Goal: Communication & Community: Ask a question

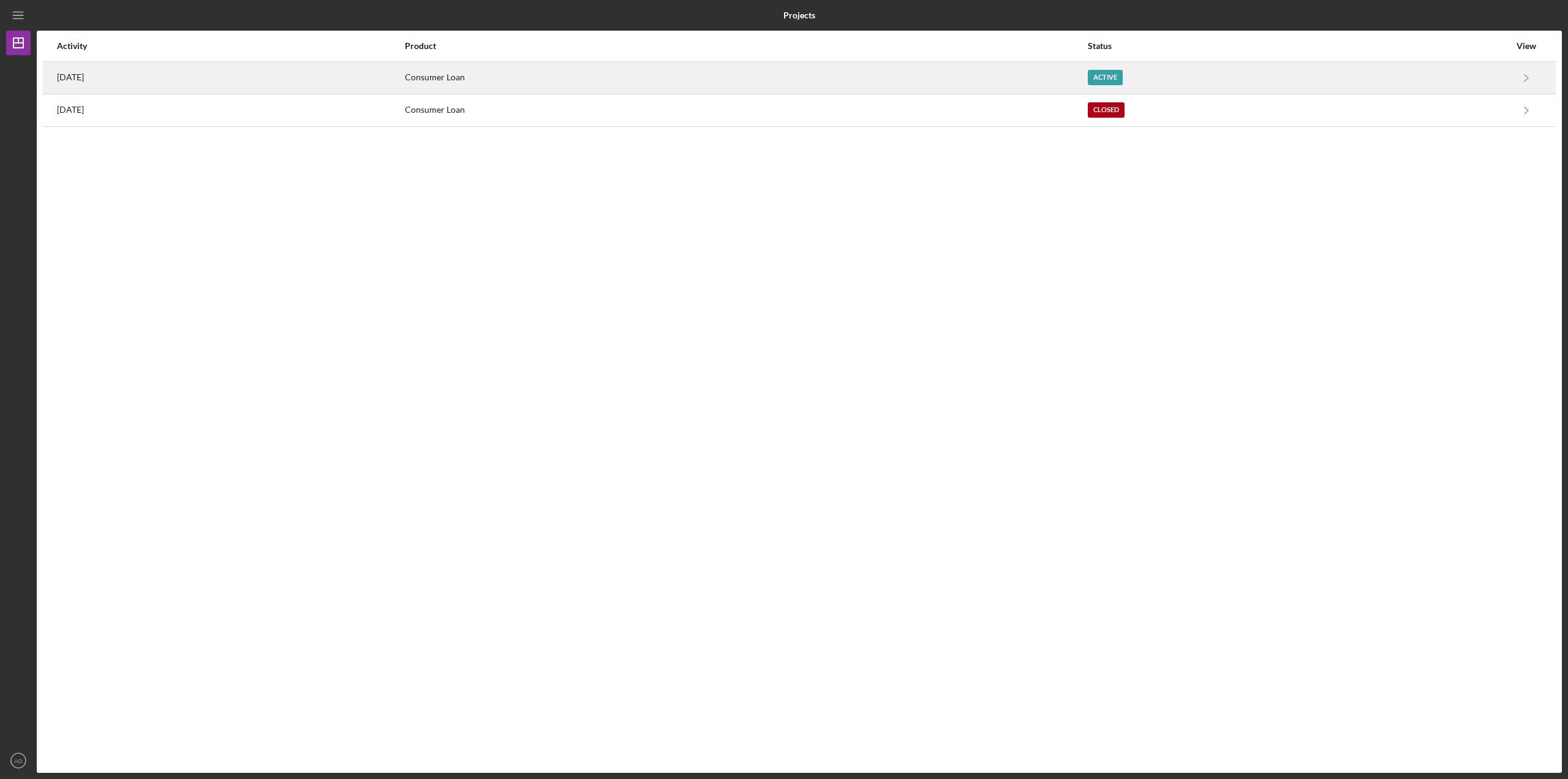
click at [215, 76] on div "[DATE]" at bounding box center [230, 78] width 347 height 30
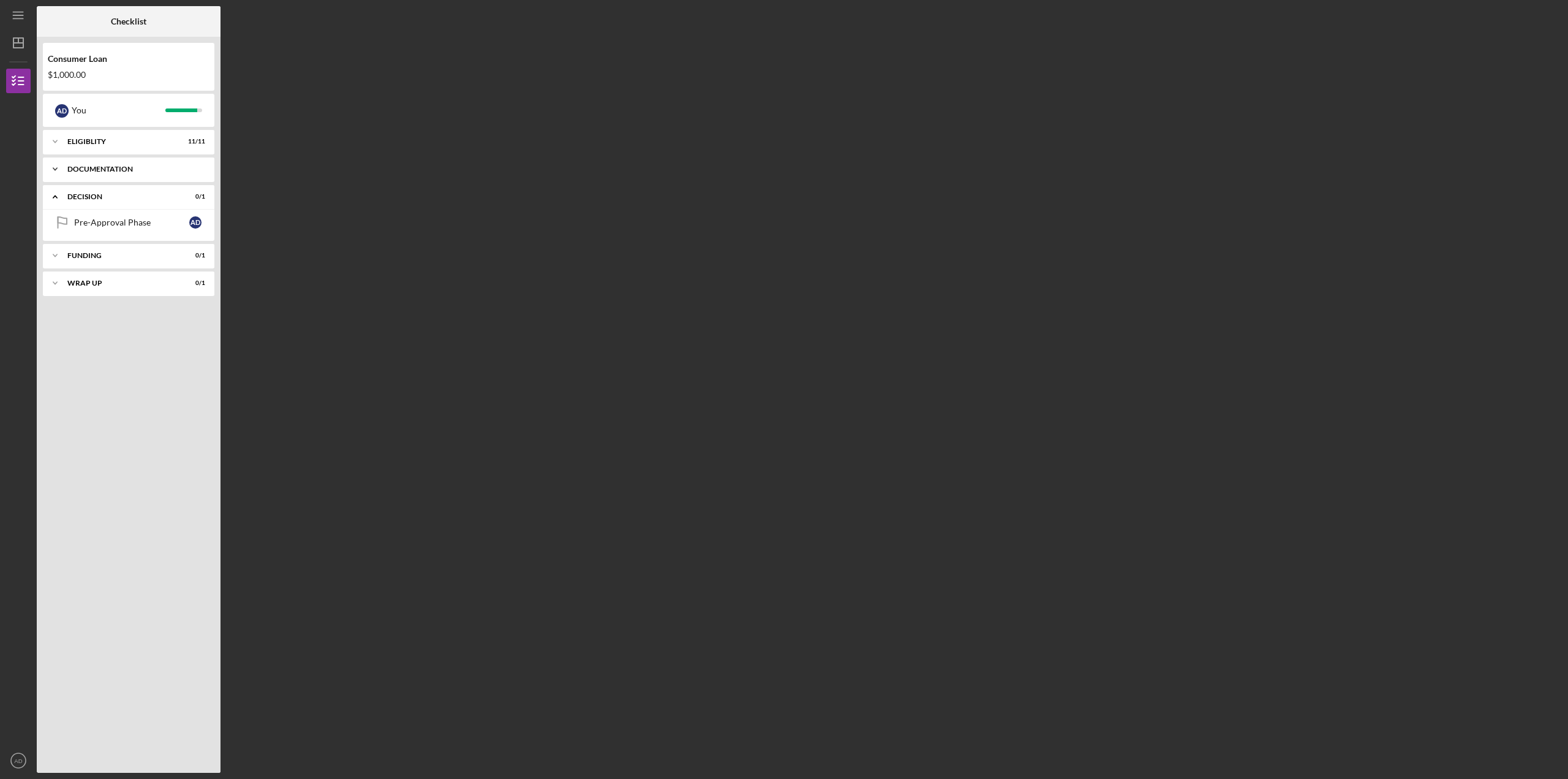
click at [79, 173] on div "Icon/Expander Documentation 9 / 9" at bounding box center [128, 169] width 172 height 25
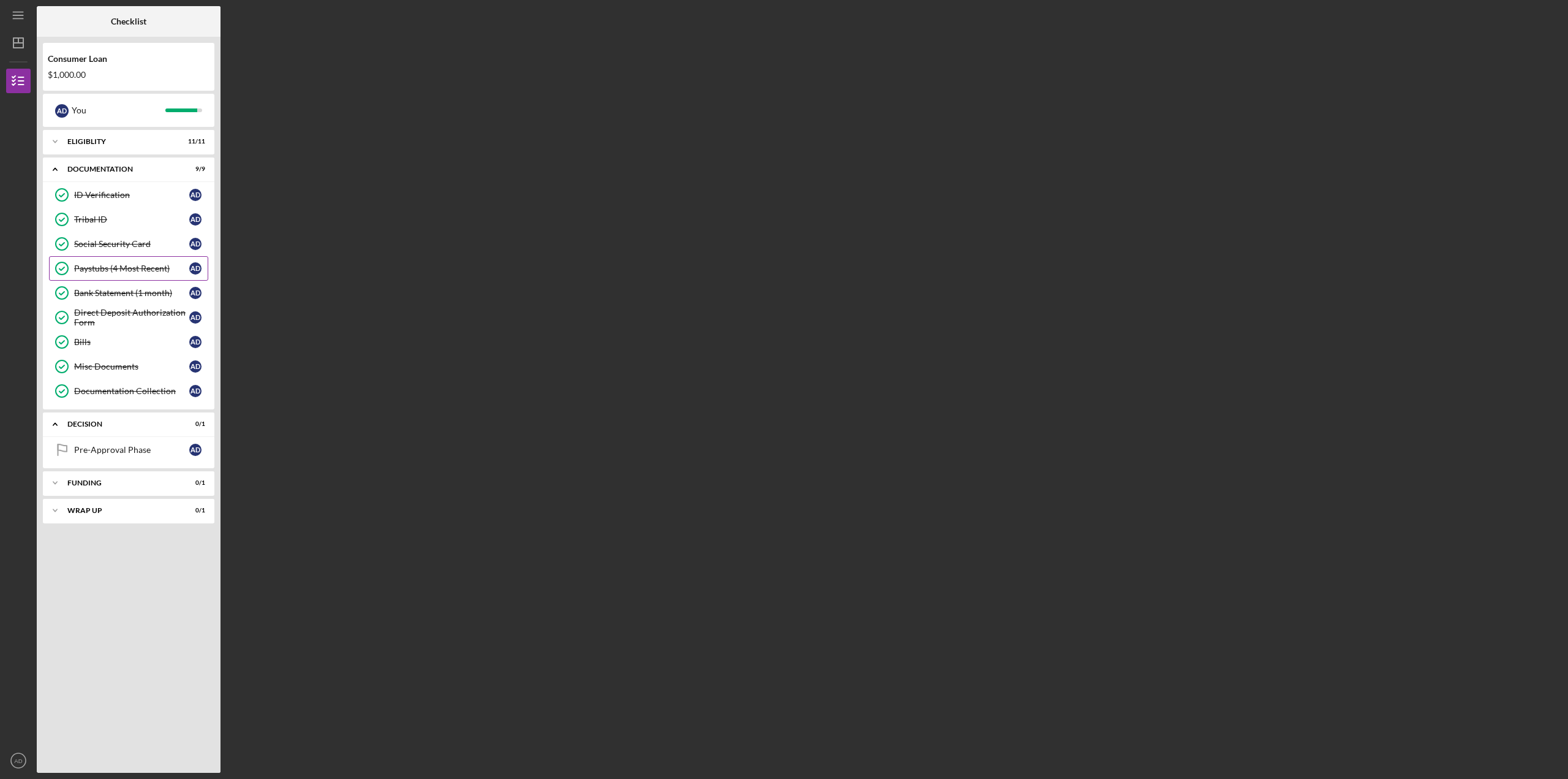
click at [123, 268] on div "Paystubs (4 Most Recent)" at bounding box center [132, 269] width 115 height 10
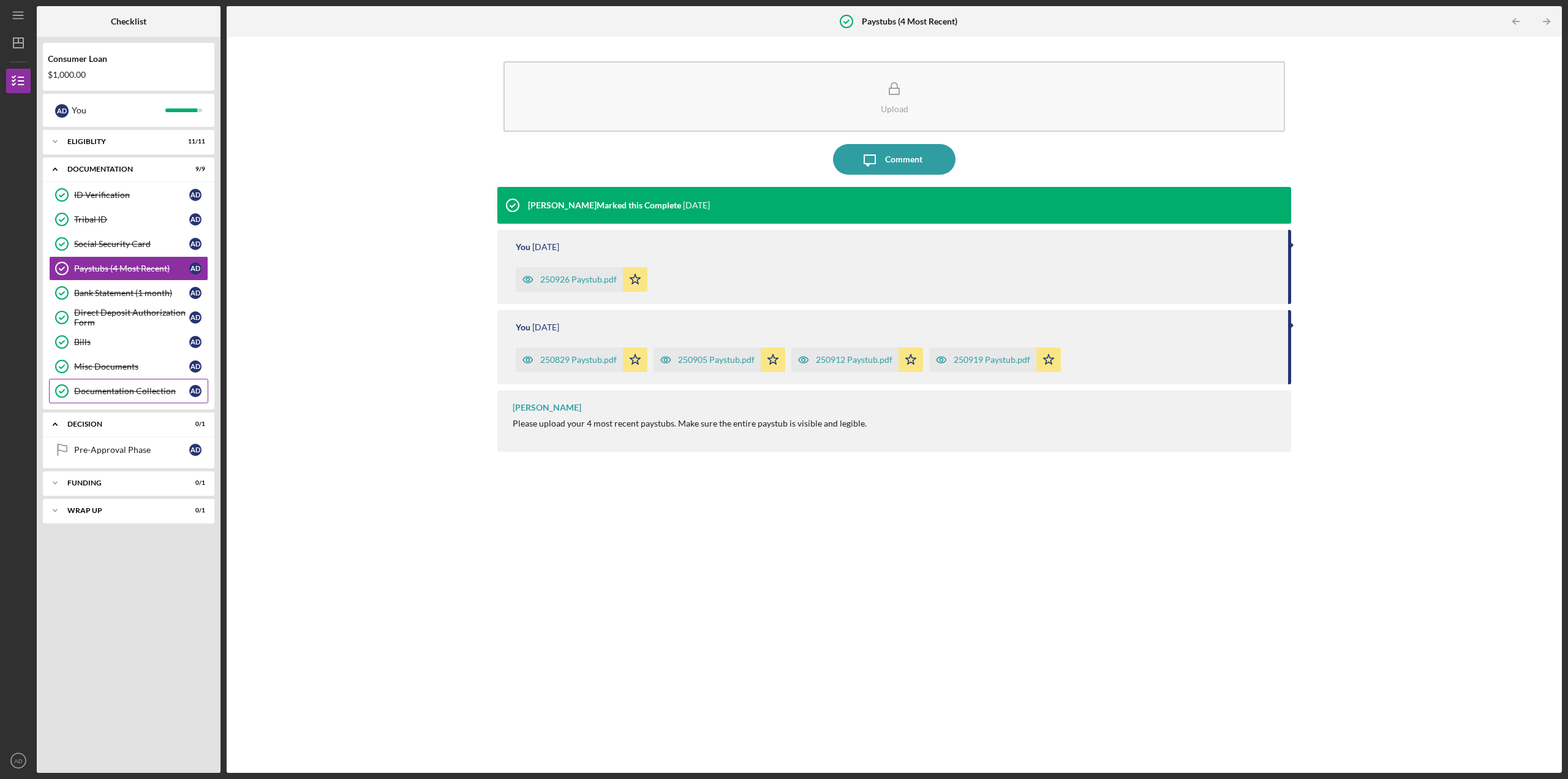
click at [123, 389] on div "Documentation Collection" at bounding box center [132, 392] width 115 height 10
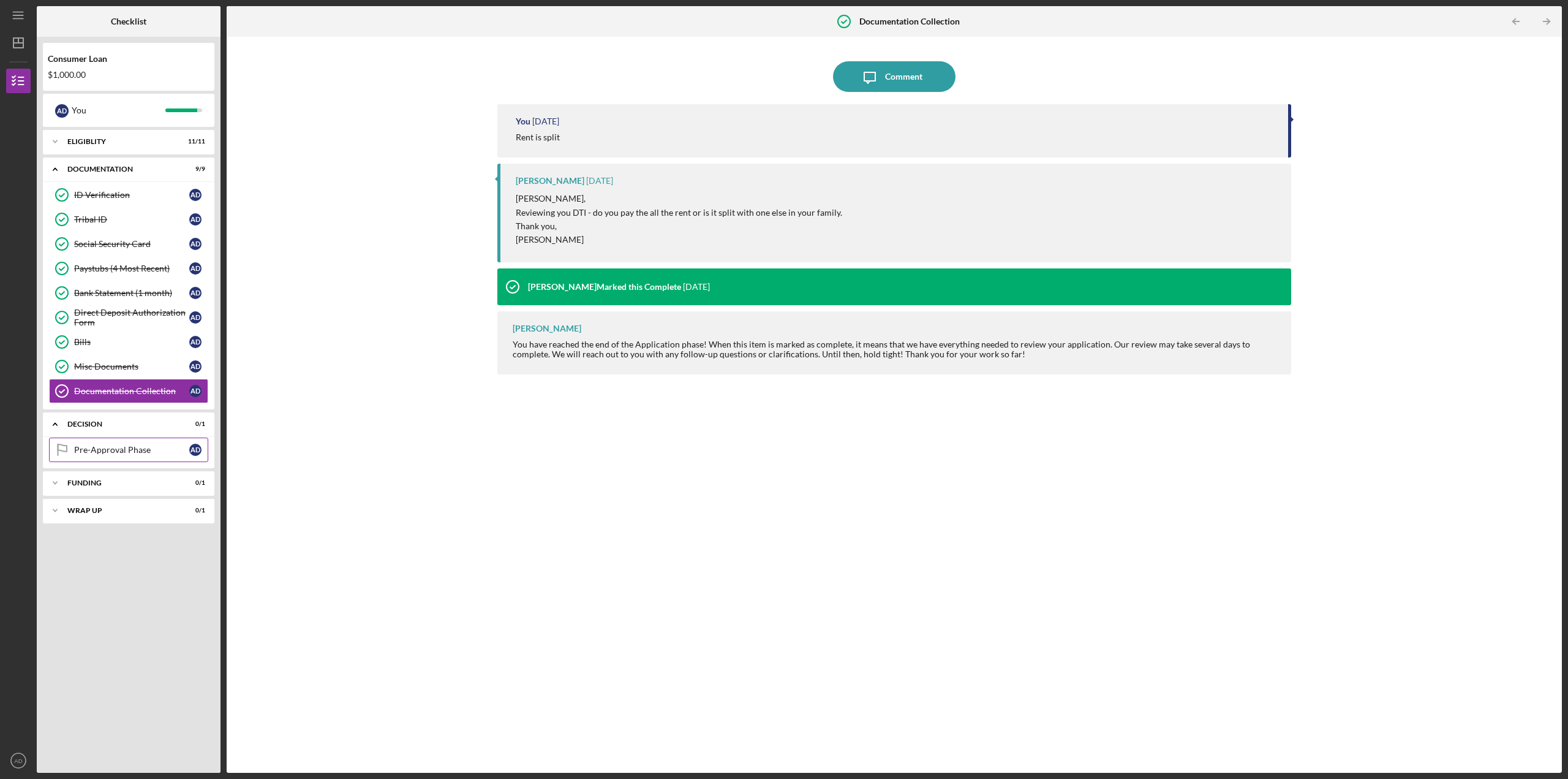
click at [114, 447] on div "Pre-Approval Phase" at bounding box center [132, 450] width 115 height 10
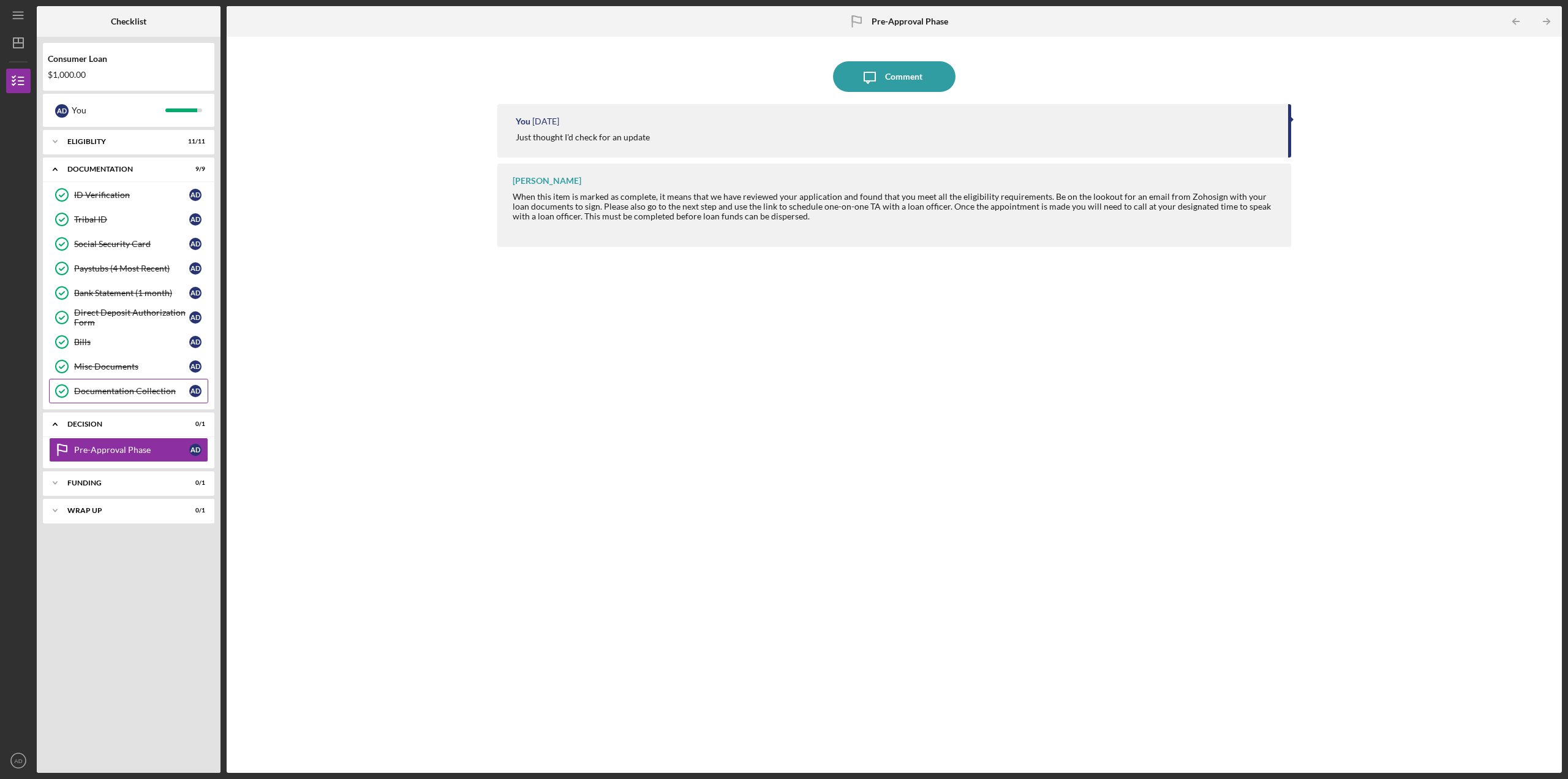
click at [85, 391] on div "Documentation Collection" at bounding box center [132, 392] width 115 height 10
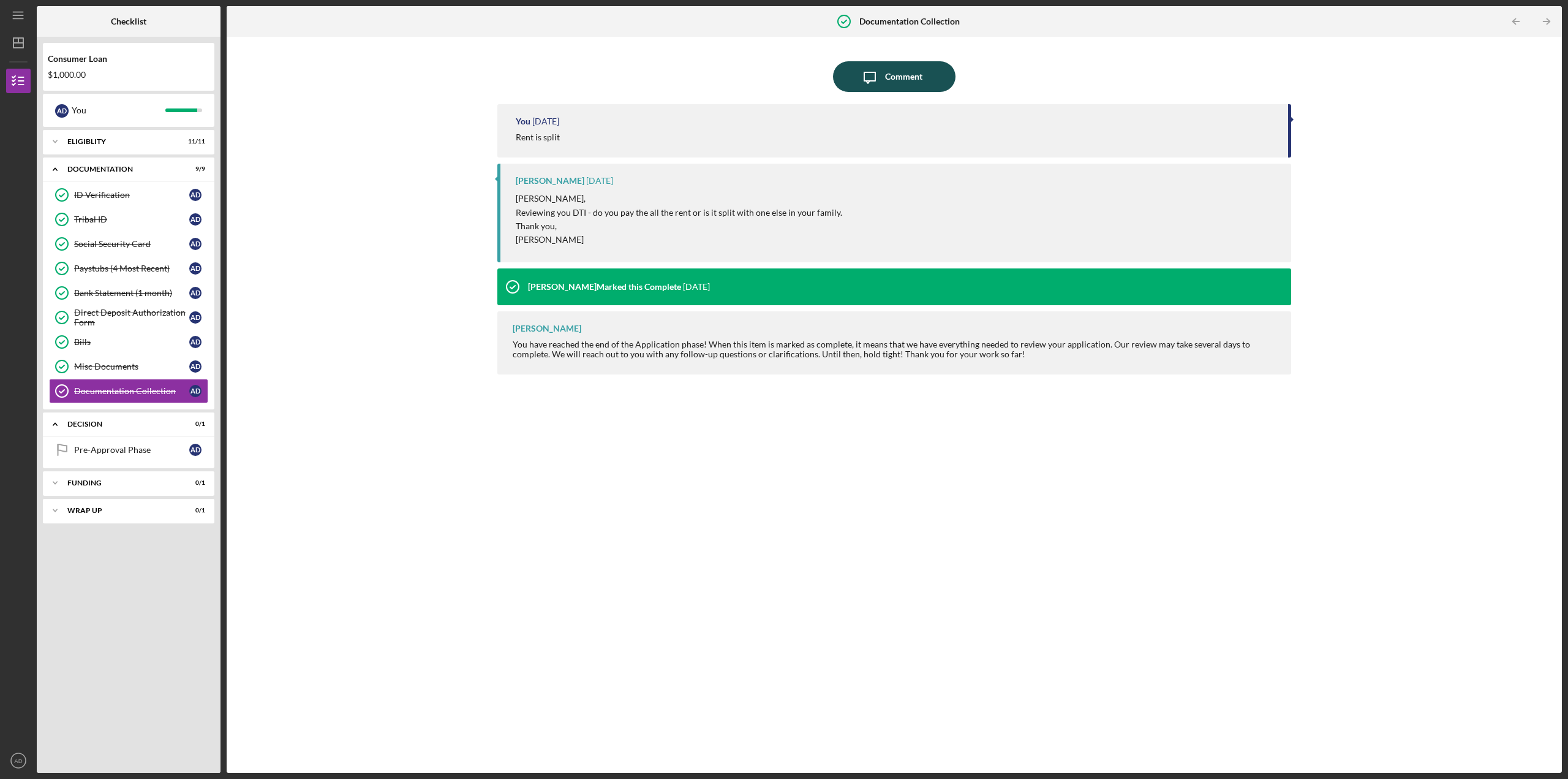
click at [899, 71] on div "Comment" at bounding box center [904, 76] width 37 height 30
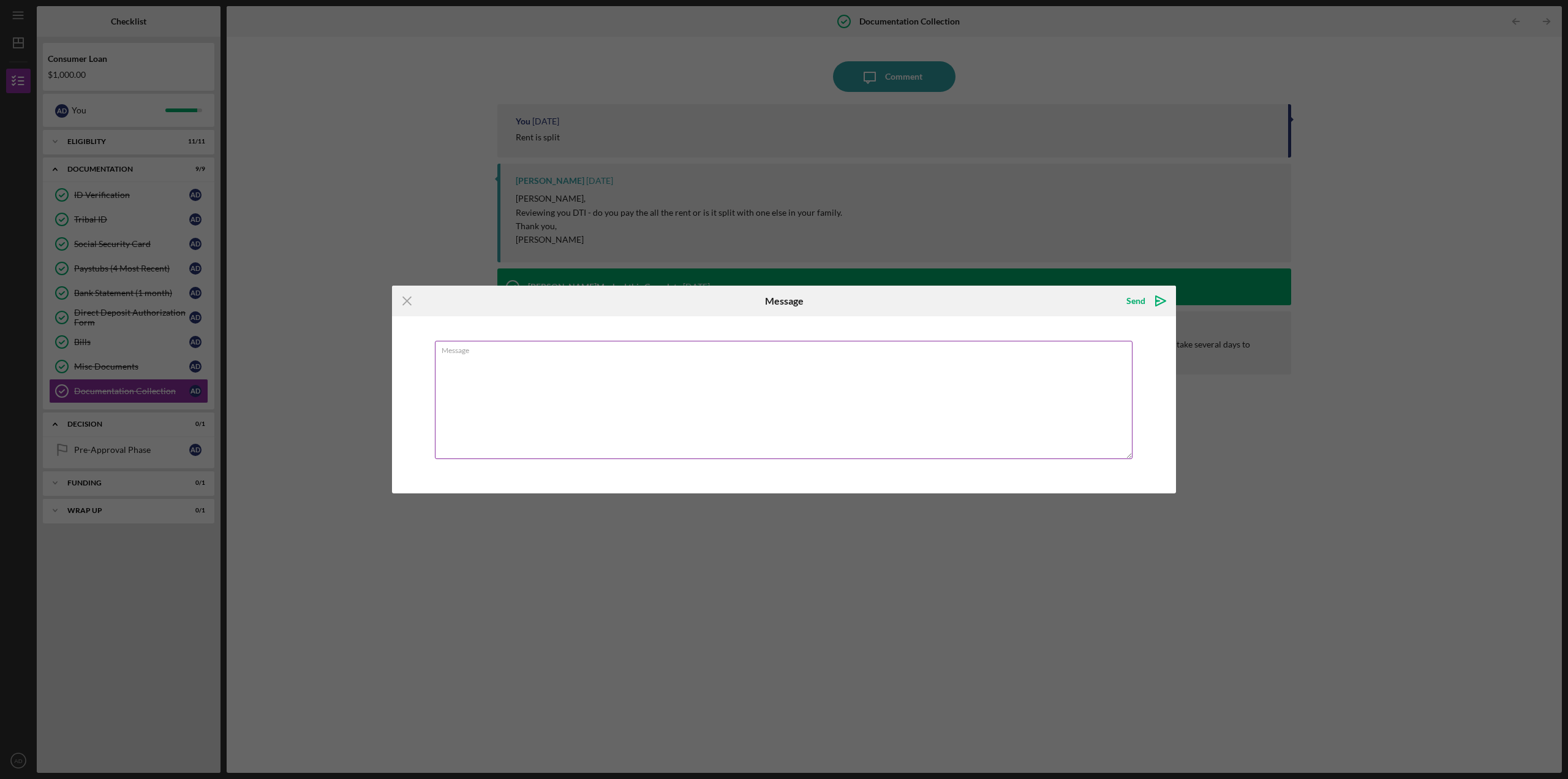
click at [722, 406] on textarea "Message" at bounding box center [784, 400] width 697 height 118
type textarea "I"
click at [547, 361] on textarea "Also, I do have a second job. I just got my first pay stub today." at bounding box center [784, 400] width 697 height 118
click at [778, 377] on textarea "Also, I do have a second job now. I just got my first pay stub today." at bounding box center [784, 400] width 697 height 118
click at [567, 359] on textarea "Also, I do have a second job now. I just got my first pay stub today." at bounding box center [784, 400] width 697 height 118
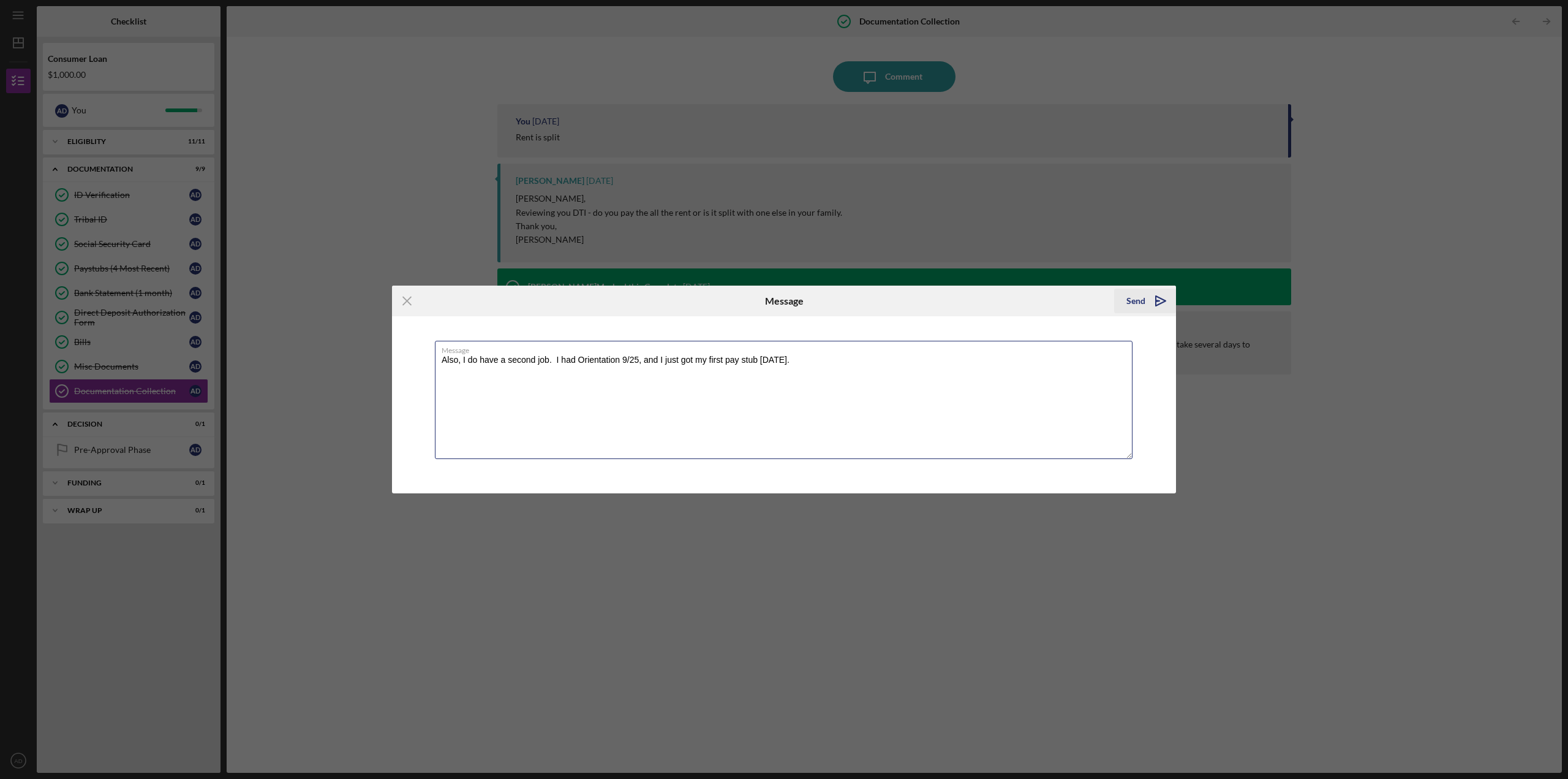
type textarea "Also, I do have a second job. I had Orientation 9/25, and I just got my first p…"
click at [1167, 296] on icon "Icon/icon-invite-send" at bounding box center [1161, 301] width 30 height 30
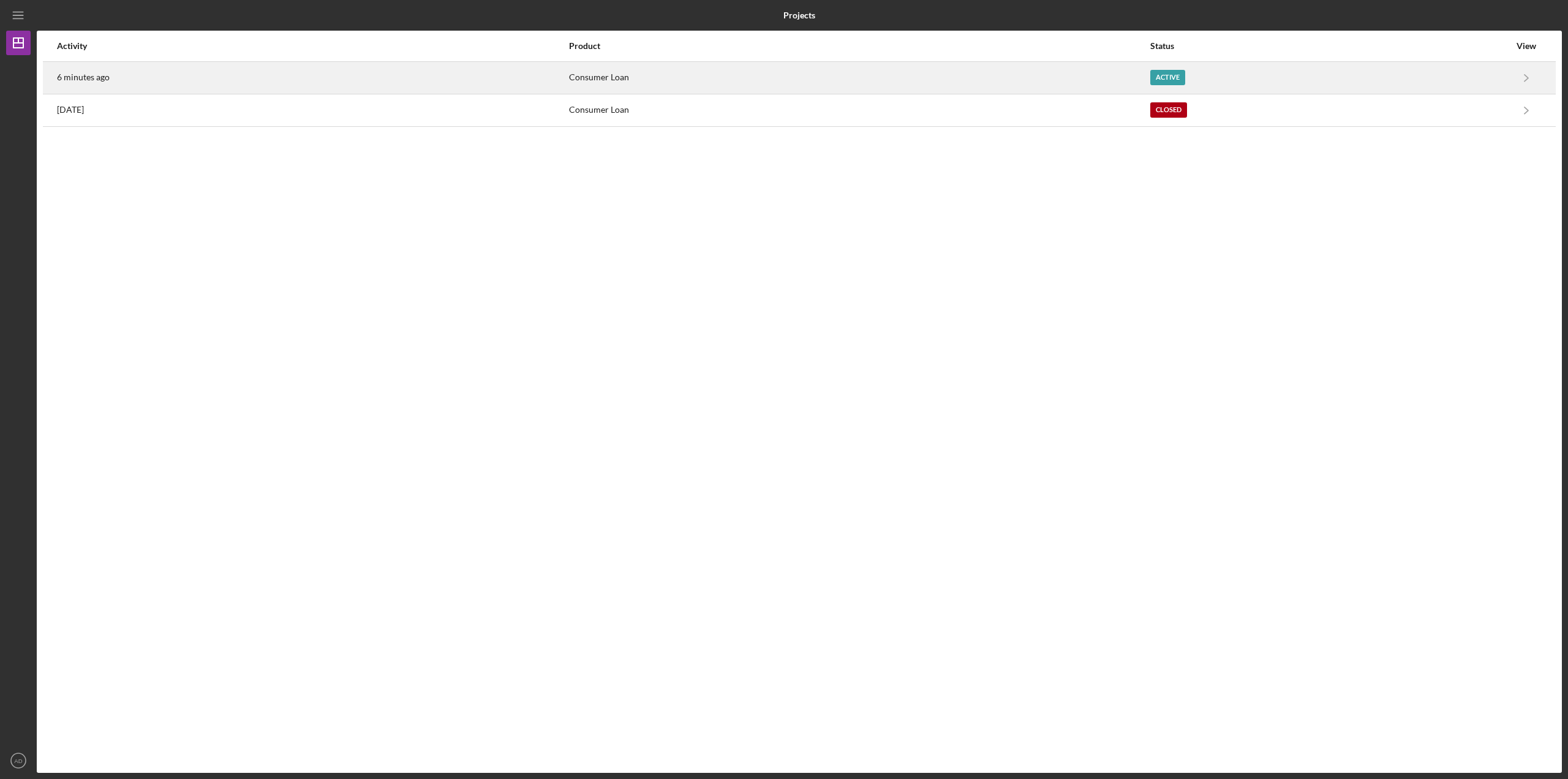
click at [161, 74] on div "6 minutes ago" at bounding box center [312, 78] width 511 height 30
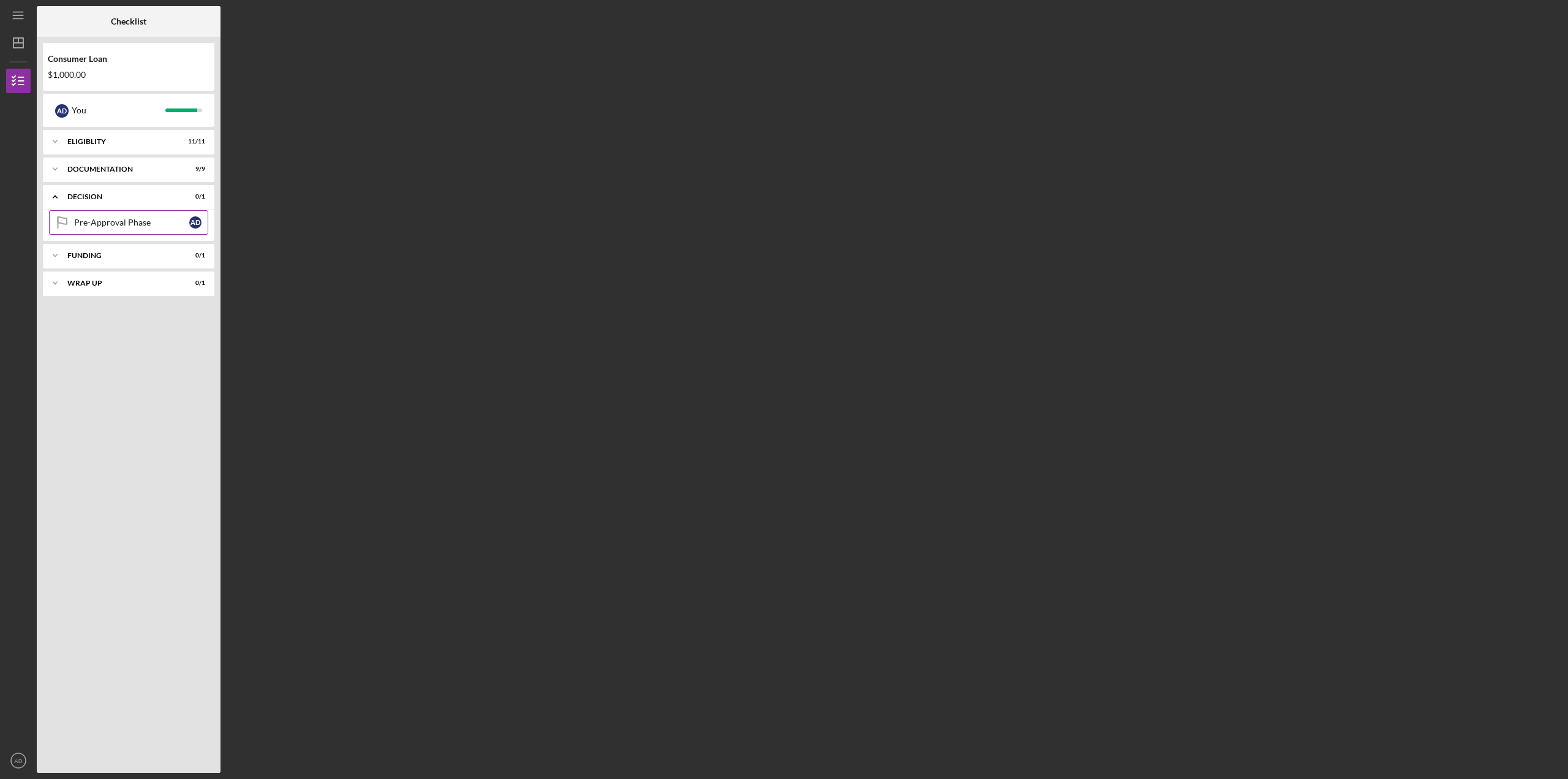
click at [127, 215] on link "Pre-Approval Phase Pre-Approval Phase A D" at bounding box center [128, 222] width 159 height 25
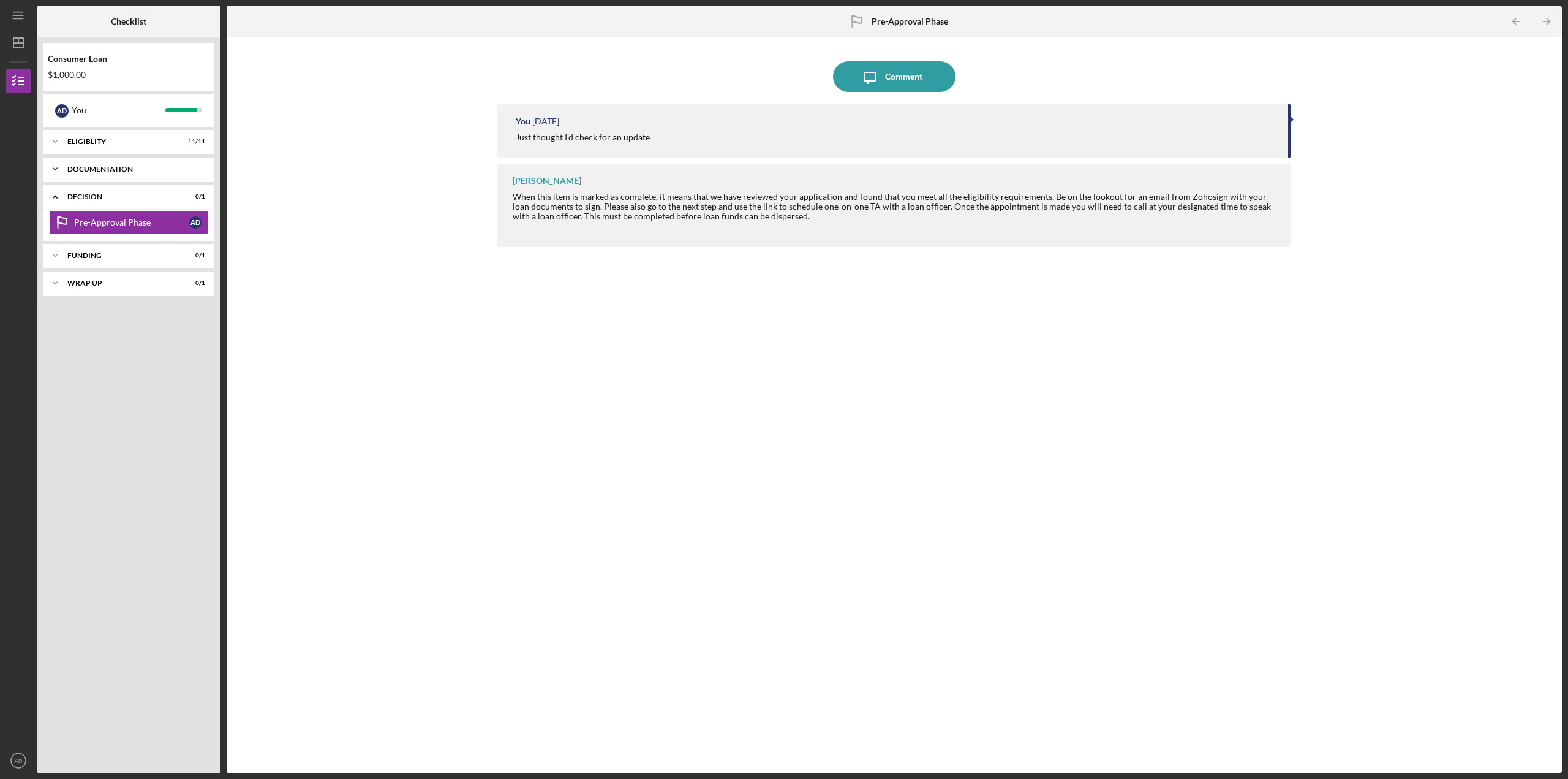
click at [117, 175] on div "Icon/Expander Documentation 9 / 9" at bounding box center [128, 169] width 172 height 25
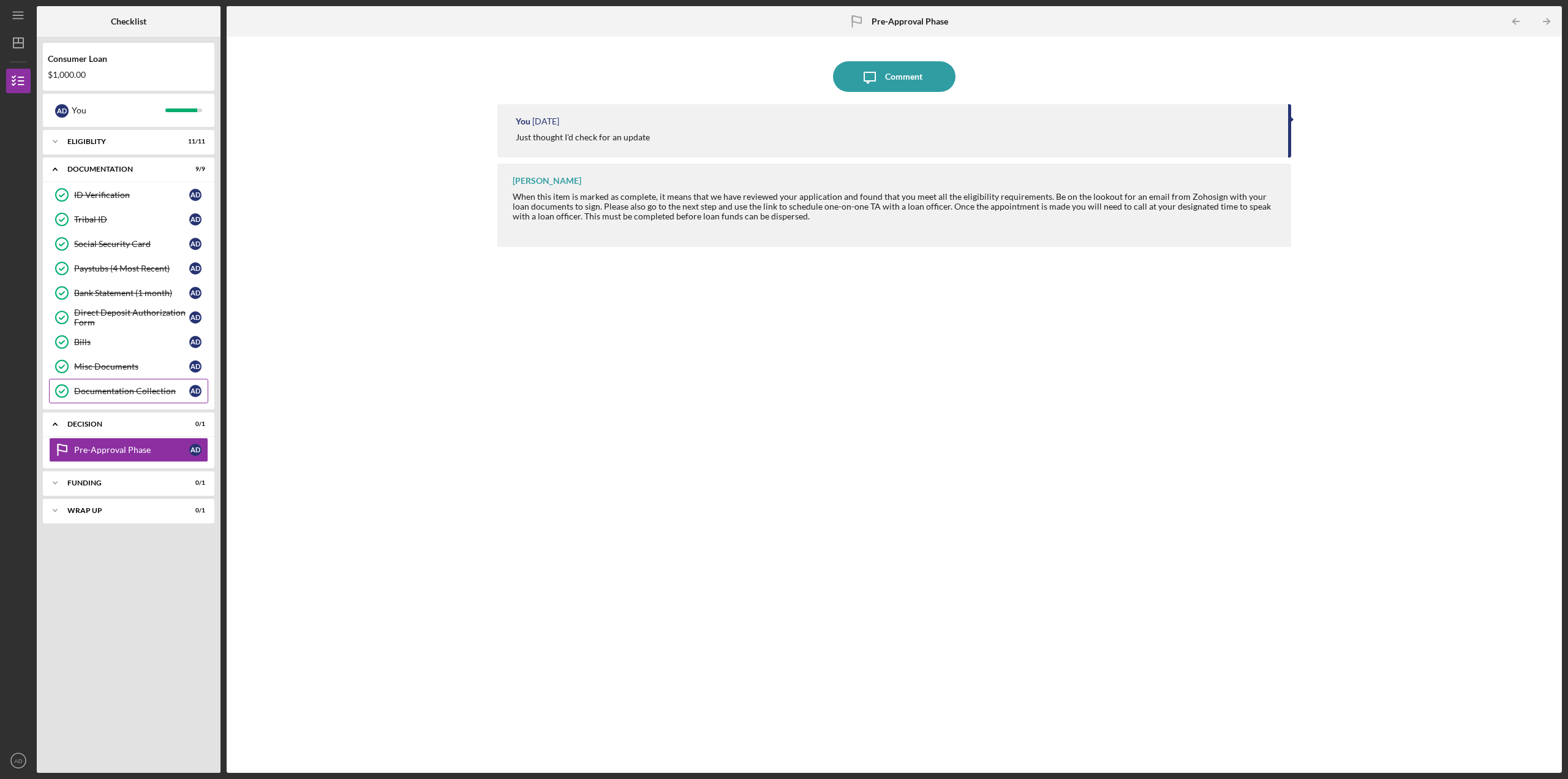
click at [126, 388] on div "Documentation Collection" at bounding box center [132, 392] width 115 height 10
